Goal: Task Accomplishment & Management: Manage account settings

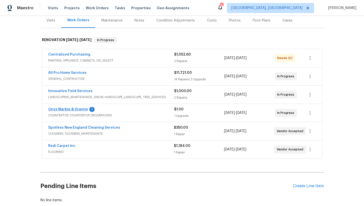
scroll to position [64, 0]
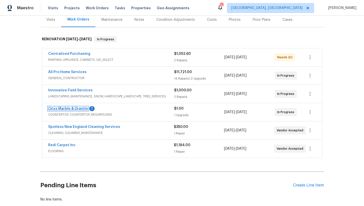
click at [69, 107] on link "Onyx Marble & Granite" at bounding box center [68, 109] width 40 height 4
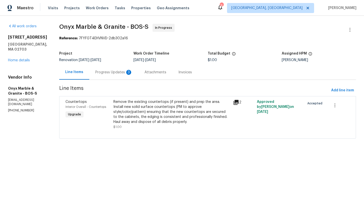
click at [109, 74] on div "Progress Updates 3" at bounding box center [113, 72] width 37 height 5
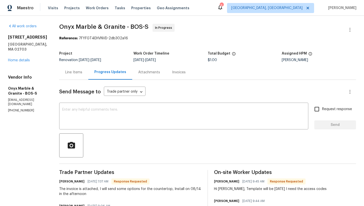
click at [149, 70] on div "Attachments" at bounding box center [149, 72] width 22 height 5
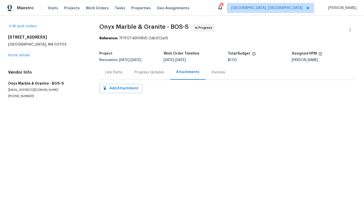
click at [152, 70] on div "Progress Updates" at bounding box center [149, 72] width 30 height 5
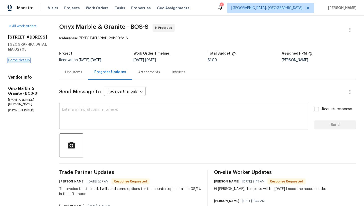
click at [17, 59] on link "Home details" at bounding box center [19, 61] width 22 height 4
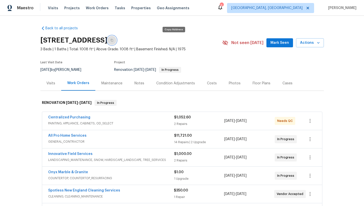
click at [113, 40] on icon "button" at bounding box center [111, 40] width 3 height 3
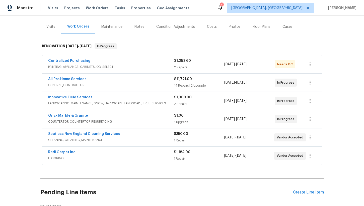
scroll to position [58, 0]
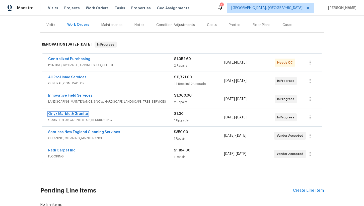
click at [74, 113] on link "Onyx Marble & Granite" at bounding box center [68, 114] width 40 height 4
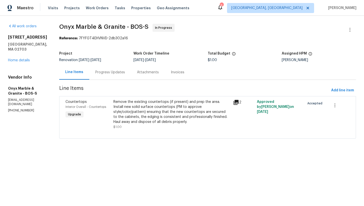
click at [154, 114] on div "Remove the existing countertops (if present) and prep the area. Install new sol…" at bounding box center [171, 111] width 117 height 25
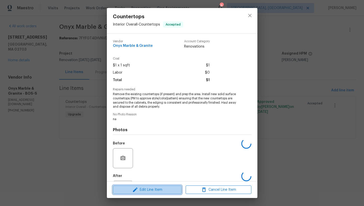
click at [144, 191] on span "Edit Line Item" at bounding box center [147, 190] width 66 height 6
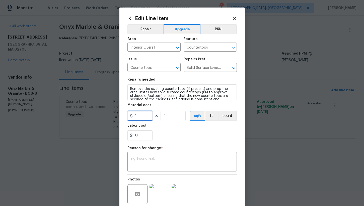
click at [142, 117] on input "1" at bounding box center [139, 116] width 25 height 10
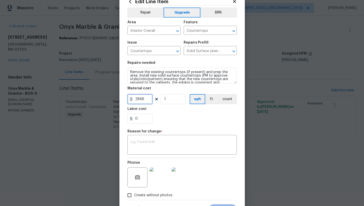
scroll to position [26, 0]
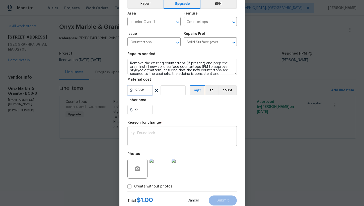
type input "2868"
click at [158, 130] on div "x ​" at bounding box center [181, 137] width 109 height 19
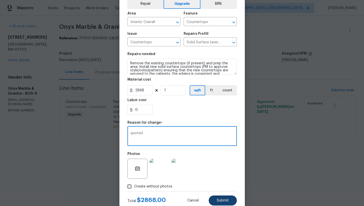
type textarea "quoted"
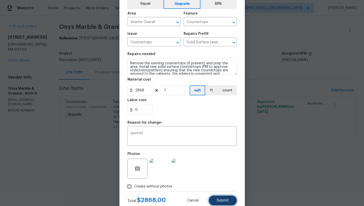
click at [223, 199] on span "Submit" at bounding box center [222, 201] width 12 height 4
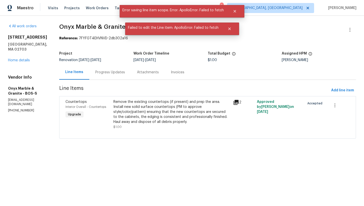
scroll to position [0, 0]
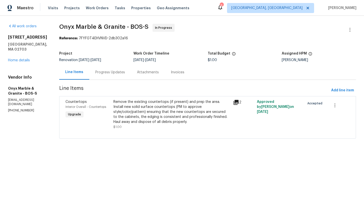
click at [133, 112] on div "Remove the existing countertops (if present) and prep the area. Install new sol…" at bounding box center [171, 111] width 117 height 25
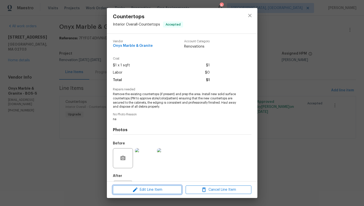
click at [141, 189] on span "Edit Line Item" at bounding box center [147, 190] width 66 height 6
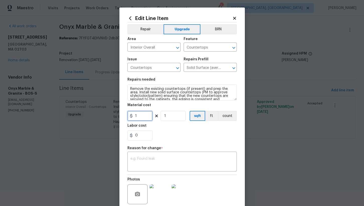
click at [138, 116] on input "1" at bounding box center [139, 116] width 25 height 10
type input "2368"
click at [153, 168] on div "x ​" at bounding box center [181, 162] width 109 height 19
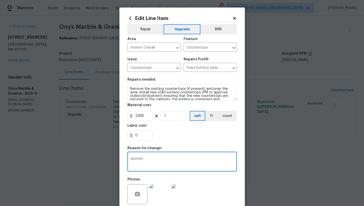
scroll to position [41, 0]
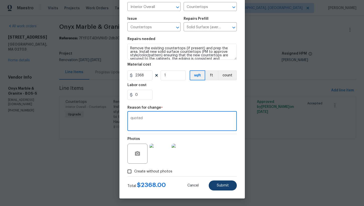
type textarea "quoted"
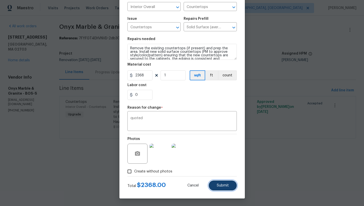
click at [218, 188] on button "Submit" at bounding box center [222, 186] width 28 height 10
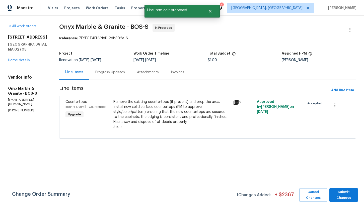
scroll to position [0, 0]
click at [345, 197] on span "Submit Changes" at bounding box center [343, 195] width 24 height 12
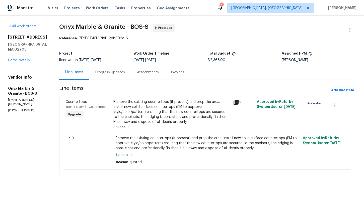
click at [173, 111] on div "Remove the existing countertops (if present) and prep the area. Install new sol…" at bounding box center [171, 111] width 117 height 25
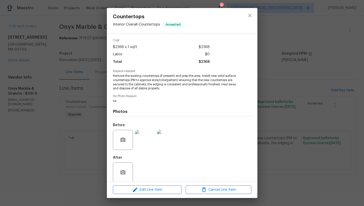
scroll to position [25, 0]
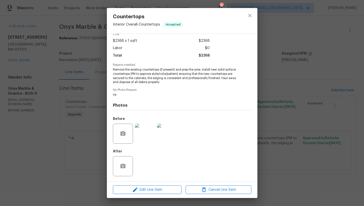
click at [145, 135] on img at bounding box center [145, 134] width 20 height 20
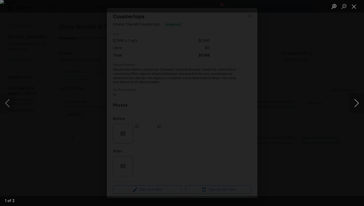
click at [354, 105] on button "Next image" at bounding box center [356, 103] width 15 height 20
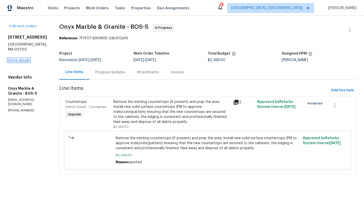
click at [21, 59] on link "Home details" at bounding box center [19, 61] width 22 height 4
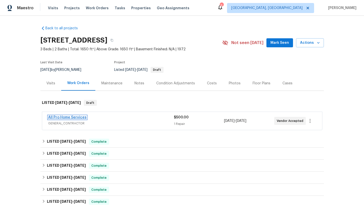
click at [81, 118] on link "All Pro Home Services" at bounding box center [67, 118] width 38 height 4
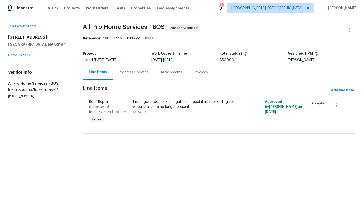
click at [131, 76] on div "Progress Updates" at bounding box center [134, 72] width 42 height 15
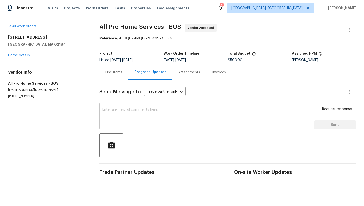
click at [124, 105] on div "x ​" at bounding box center [203, 117] width 209 height 26
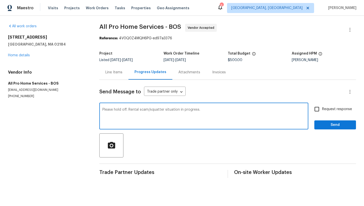
type textarea "Please hold off. Rental scam/squatter situation in progress."
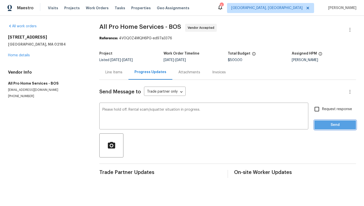
click at [333, 128] on span "Send" at bounding box center [335, 125] width 34 height 6
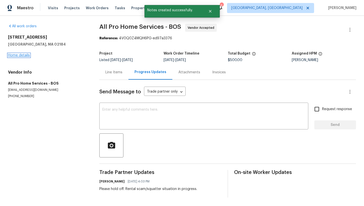
click at [18, 55] on link "Home details" at bounding box center [19, 56] width 22 height 4
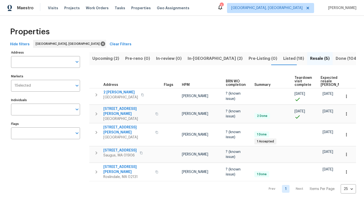
scroll to position [0, 36]
click at [199, 55] on span "In-reno (2)" at bounding box center [214, 58] width 55 height 7
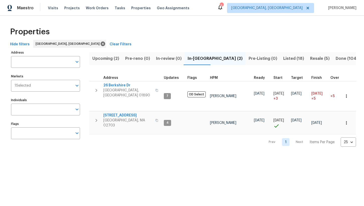
click at [283, 59] on span "Listed (18)" at bounding box center [293, 58] width 21 height 7
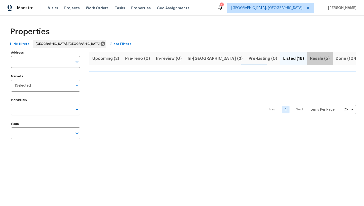
click at [310, 59] on span "Resale (5)" at bounding box center [320, 58] width 20 height 7
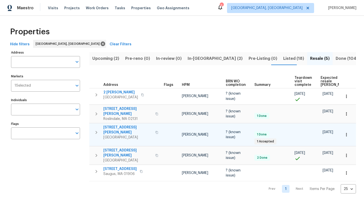
scroll to position [0, 28]
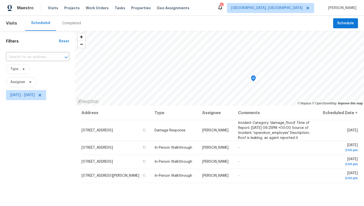
scroll to position [22, 0]
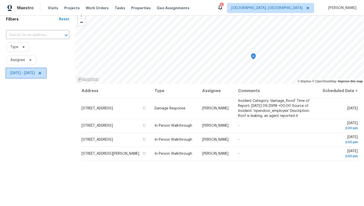
click at [31, 75] on span "[DATE] - [DATE]" at bounding box center [22, 73] width 24 height 5
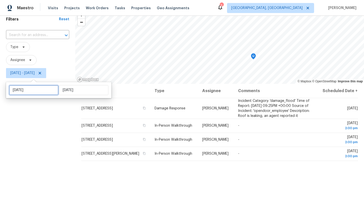
click at [39, 90] on input "[DATE]" at bounding box center [33, 90] width 49 height 10
select select "7"
select select "2025"
select select "8"
select select "2025"
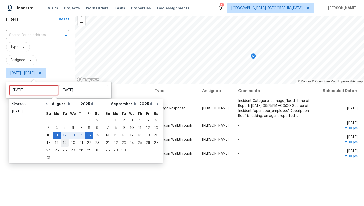
type input "[DATE]"
click at [55, 143] on div "18" at bounding box center [57, 143] width 8 height 7
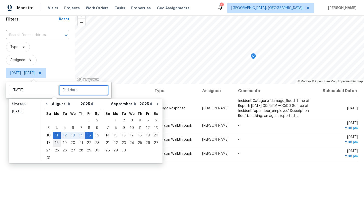
type input "[DATE]"
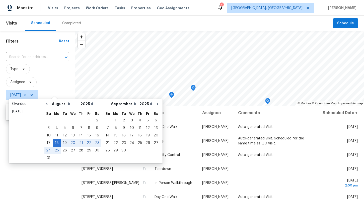
type input "[DATE]"
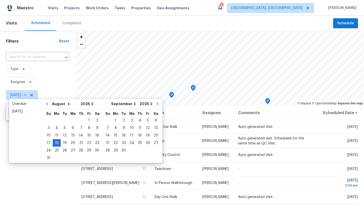
type input "[DATE]"
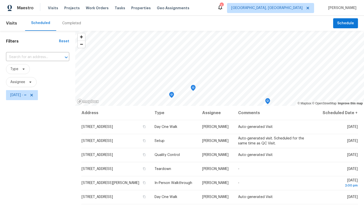
click at [54, 176] on div "Filters Reset ​ Type Assignee [DATE] - ∞" at bounding box center [37, 151] width 75 height 240
click at [26, 94] on span "[DATE] - ∞" at bounding box center [18, 95] width 16 height 5
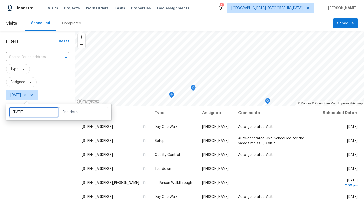
click at [36, 111] on input "[DATE]" at bounding box center [33, 112] width 49 height 10
select select "7"
select select "2025"
select select "8"
select select "2025"
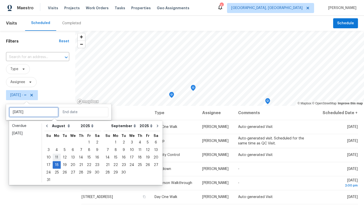
type input "[DATE]"
click at [55, 156] on div "11" at bounding box center [57, 157] width 8 height 7
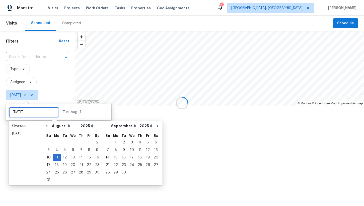
type input "[DATE]"
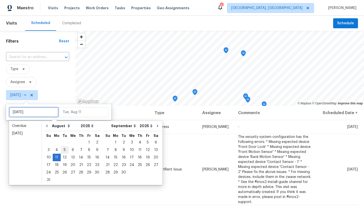
type input "[DATE]"
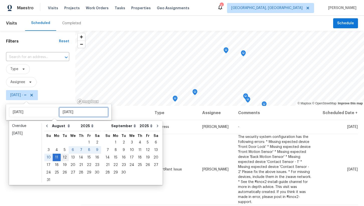
type input "[DATE]"
click at [57, 165] on div "18" at bounding box center [57, 165] width 8 height 7
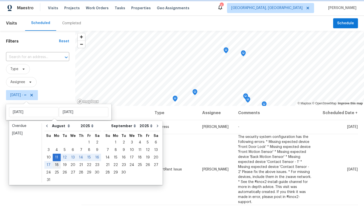
type input "[DATE]"
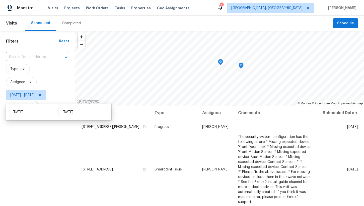
click at [46, 149] on div "Filters Reset ​ Type Assignee [DATE] - [DATE]" at bounding box center [37, 151] width 75 height 240
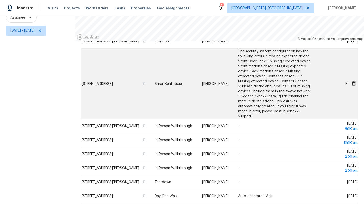
scroll to position [21, 0]
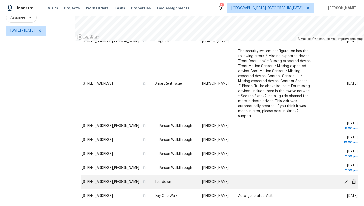
click at [346, 180] on icon at bounding box center [346, 182] width 4 height 4
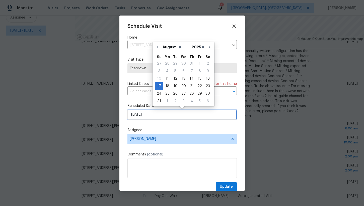
click at [144, 115] on input "[DATE]" at bounding box center [181, 115] width 109 height 10
click at [182, 78] on div "13" at bounding box center [183, 78] width 8 height 7
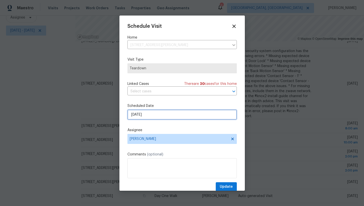
click at [157, 113] on input "[DATE]" at bounding box center [181, 115] width 109 height 10
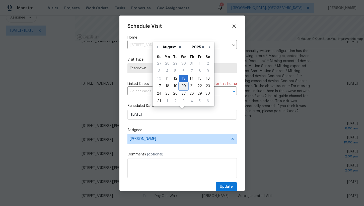
click at [181, 86] on div "20" at bounding box center [183, 86] width 8 height 7
type input "[DATE]"
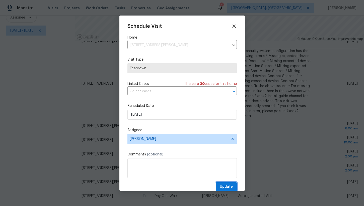
click at [226, 185] on span "Update" at bounding box center [225, 187] width 13 height 6
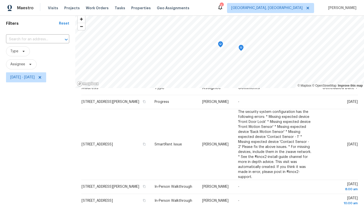
scroll to position [0, 0]
